Goal: Transaction & Acquisition: Download file/media

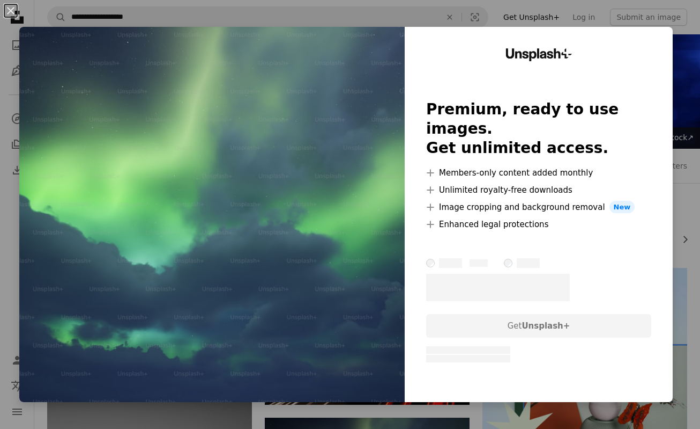
scroll to position [211, 0]
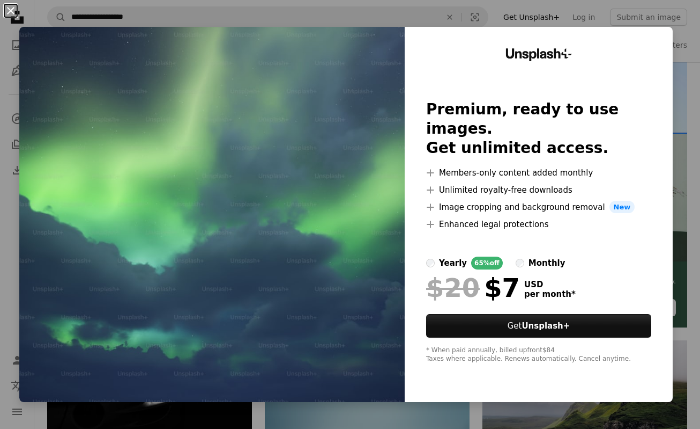
click at [11, 6] on button "An X shape" at bounding box center [10, 10] width 13 height 13
